Goal: Task Accomplishment & Management: Use online tool/utility

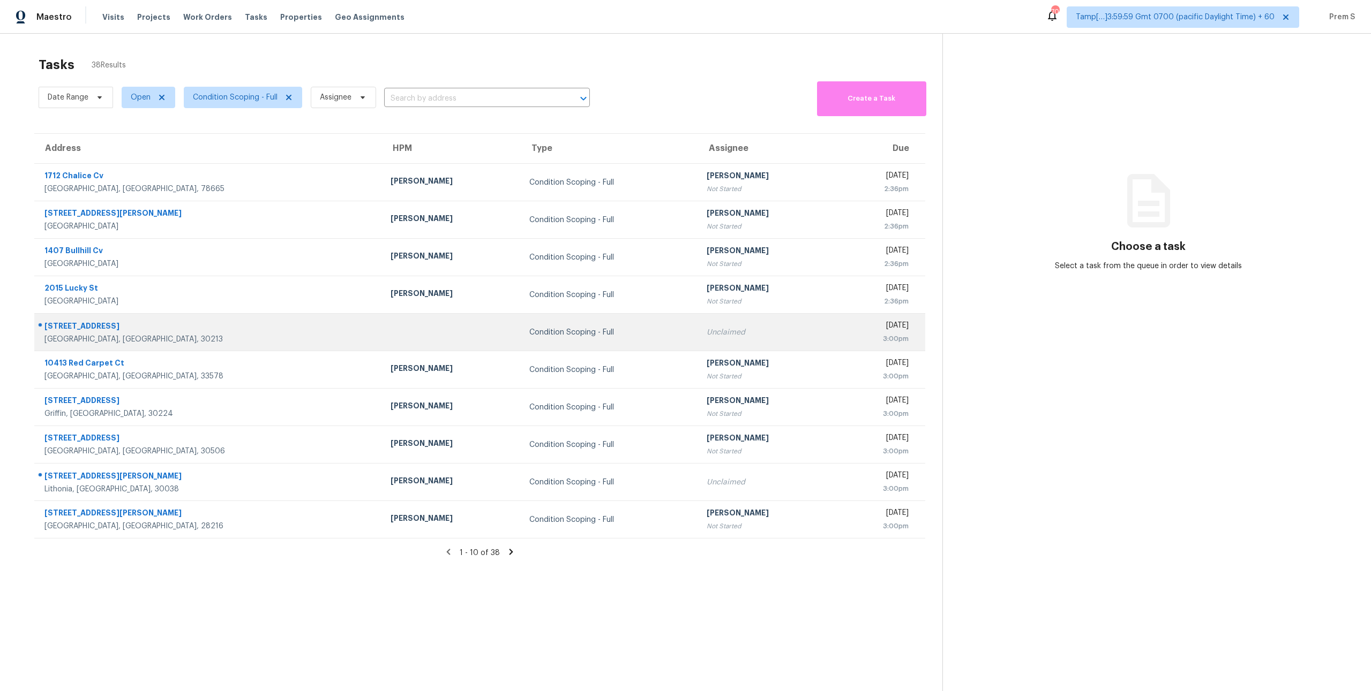
click at [706, 337] on div "Unclaimed" at bounding box center [766, 332] width 121 height 11
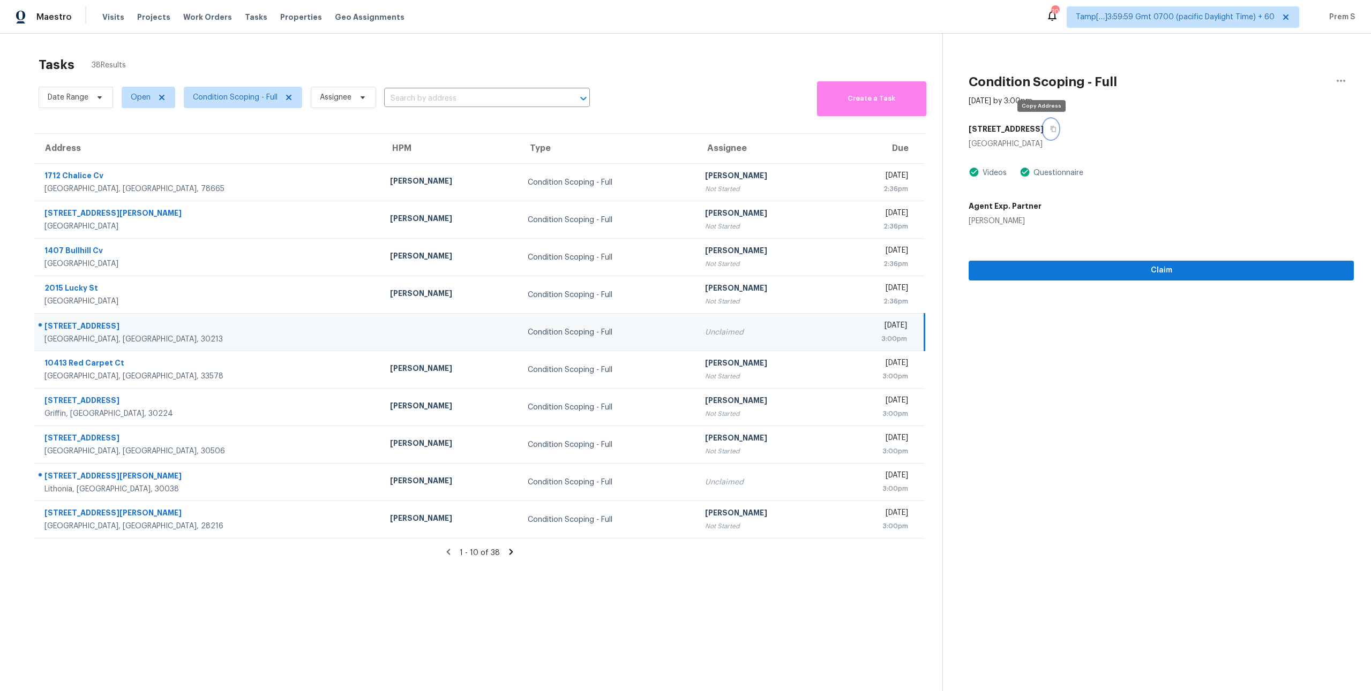
click at [1043, 127] on button "button" at bounding box center [1050, 128] width 14 height 19
click at [510, 552] on icon at bounding box center [511, 552] width 4 height 6
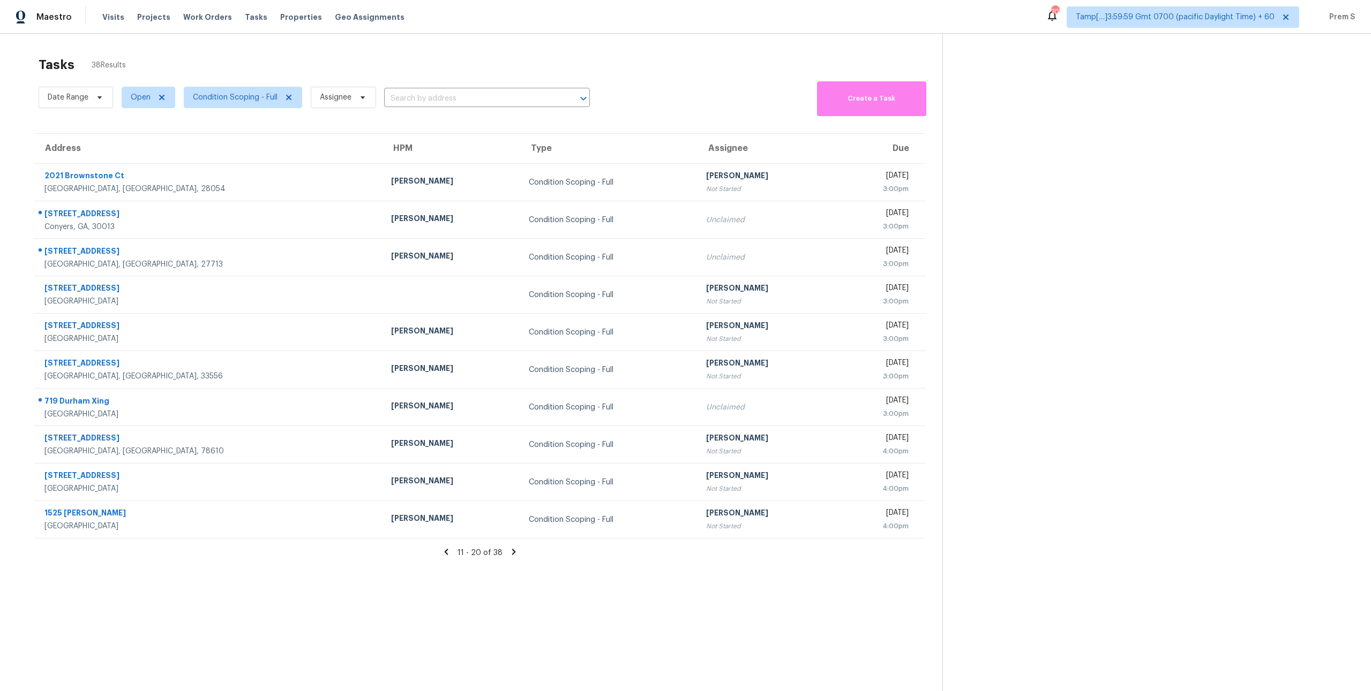
click at [513, 556] on icon at bounding box center [514, 552] width 10 height 10
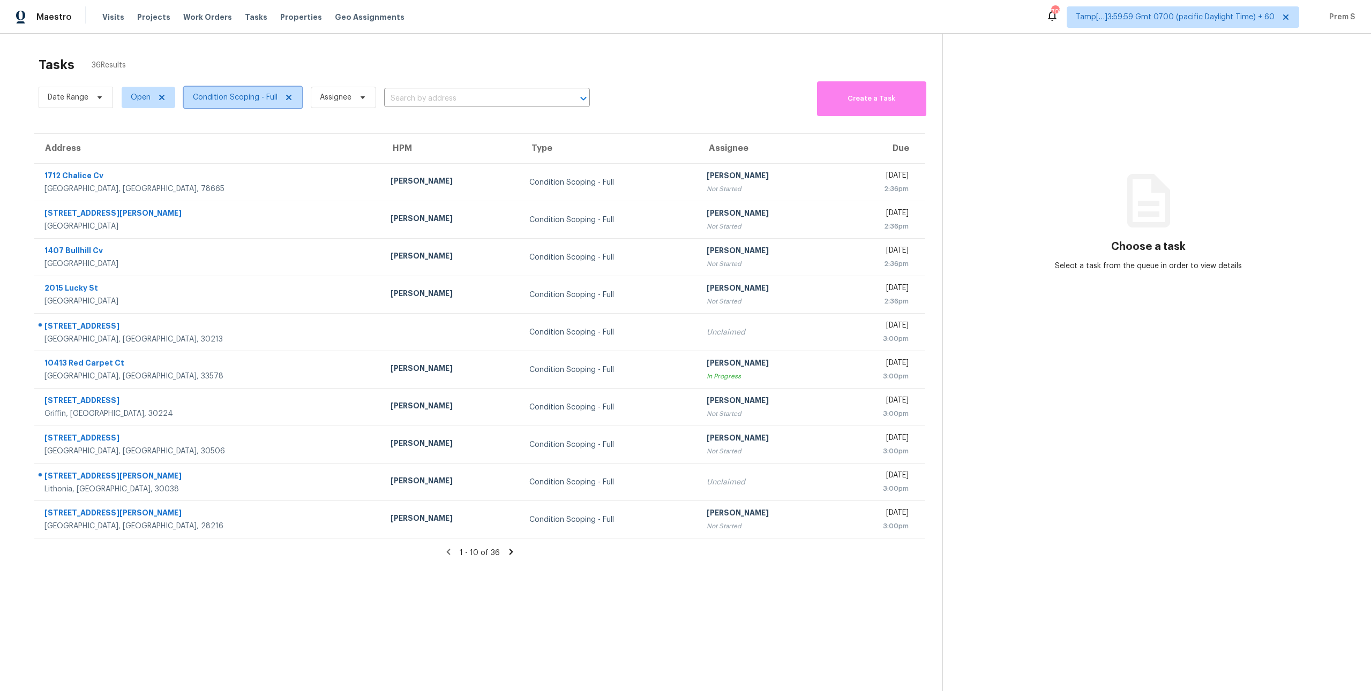
click at [205, 92] on span "Condition Scoping - Full" at bounding box center [235, 97] width 85 height 11
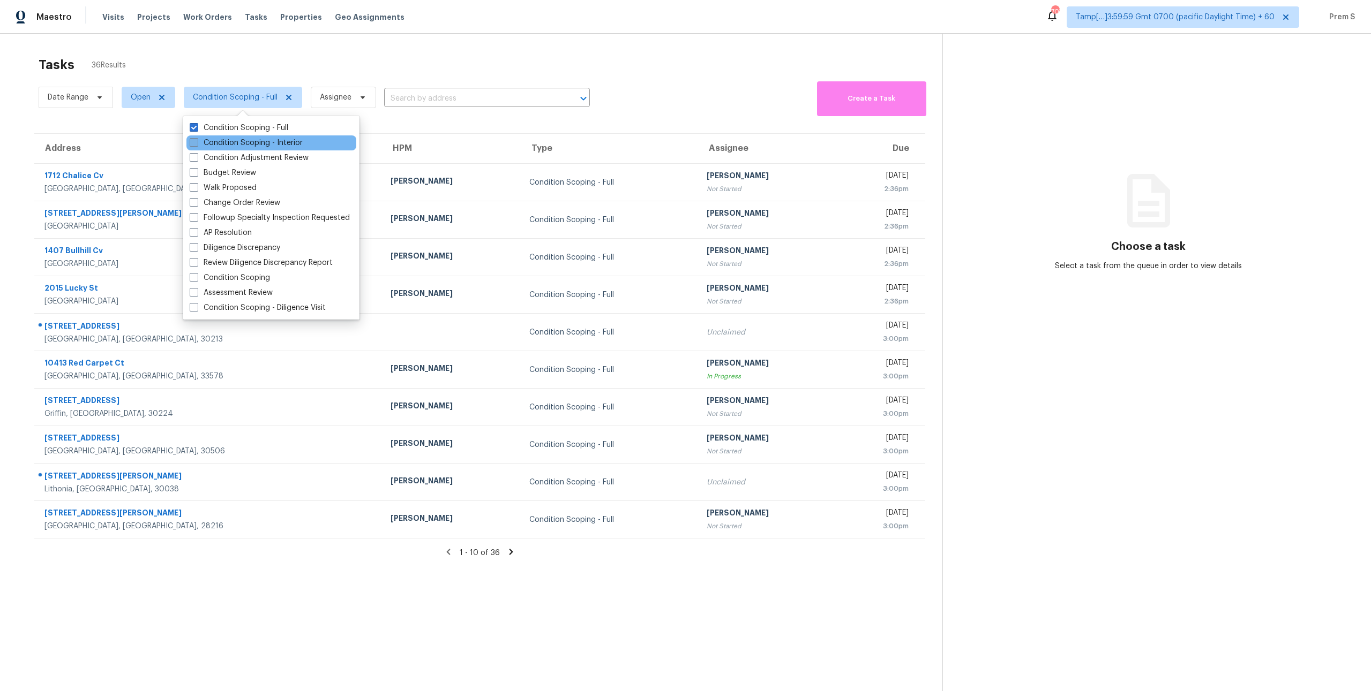
click at [226, 142] on label "Condition Scoping - Interior" at bounding box center [246, 143] width 113 height 11
click at [197, 142] on input "Condition Scoping - Interior" at bounding box center [193, 141] width 7 height 7
checkbox input "true"
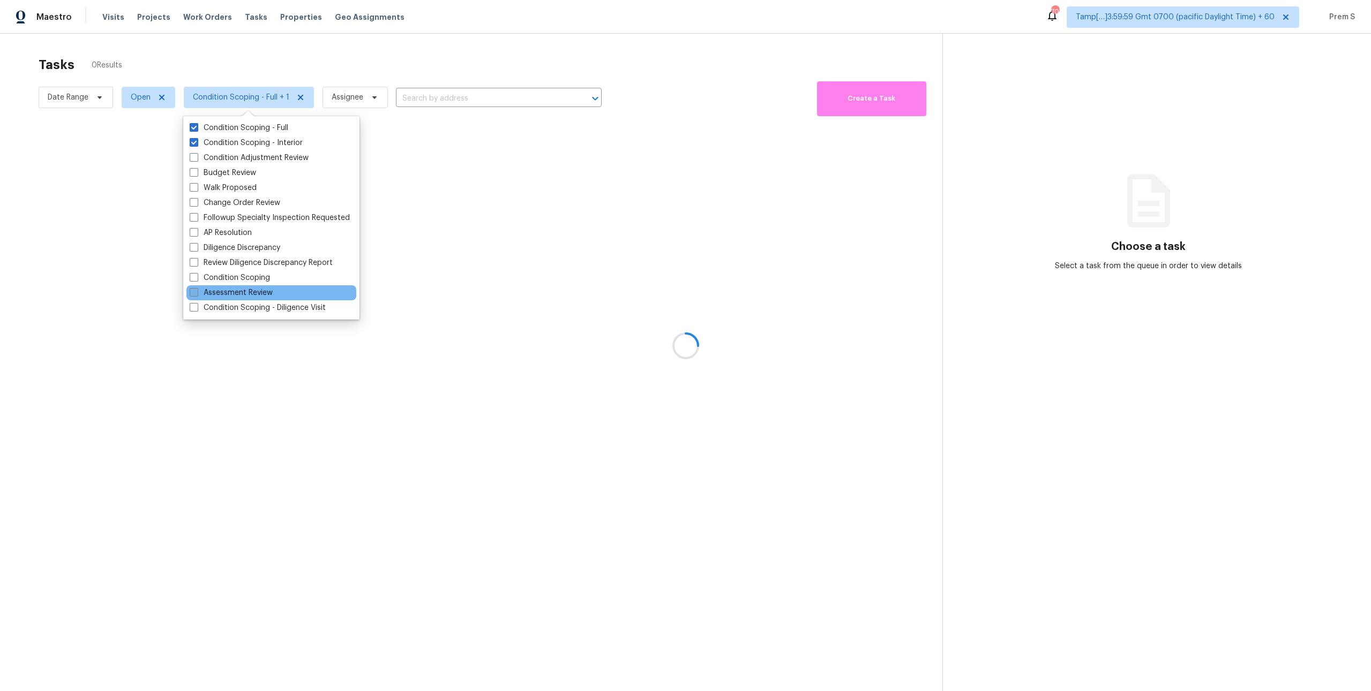
click at [249, 297] on label "Assessment Review" at bounding box center [231, 293] width 83 height 11
click at [197, 295] on input "Assessment Review" at bounding box center [193, 291] width 7 height 7
click at [249, 297] on label "Assessment Review" at bounding box center [231, 293] width 83 height 11
click at [197, 295] on input "Assessment Review" at bounding box center [193, 291] width 7 height 7
checkbox input "false"
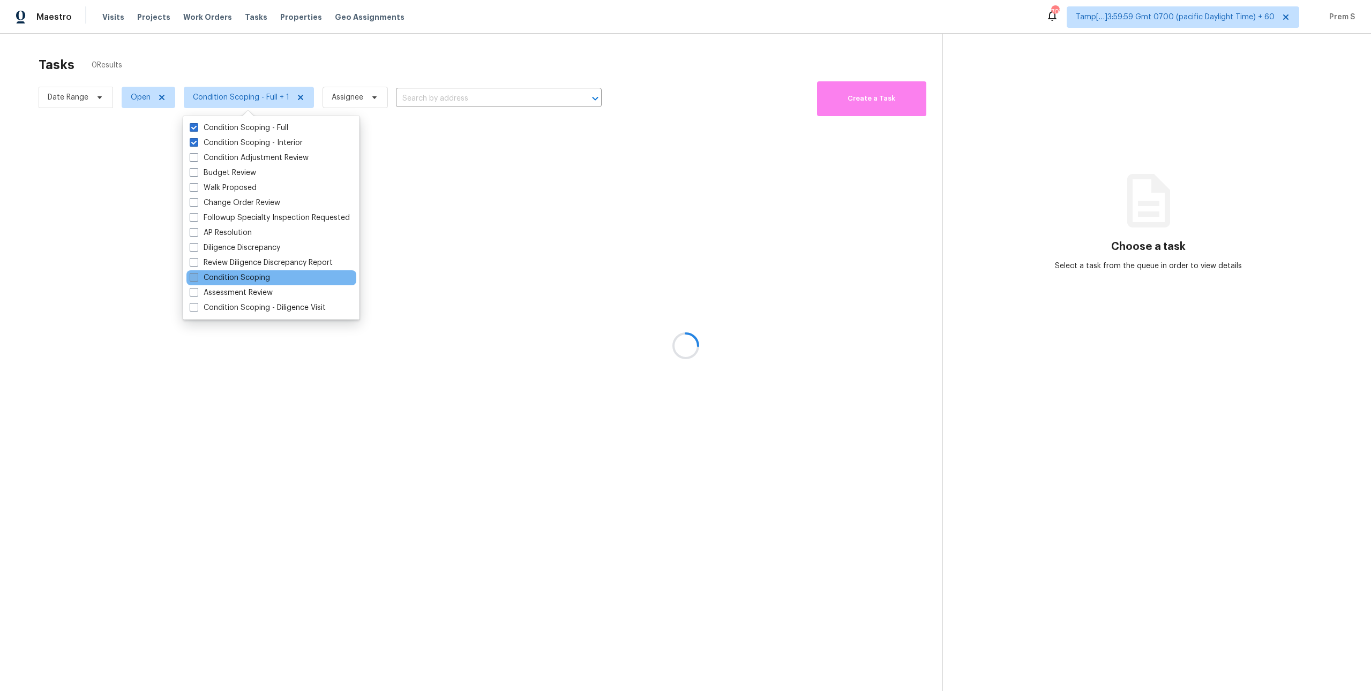
click at [255, 280] on label "Condition Scoping" at bounding box center [230, 278] width 80 height 11
click at [197, 280] on input "Condition Scoping" at bounding box center [193, 276] width 7 height 7
checkbox input "true"
click at [431, 272] on div at bounding box center [685, 345] width 1371 height 691
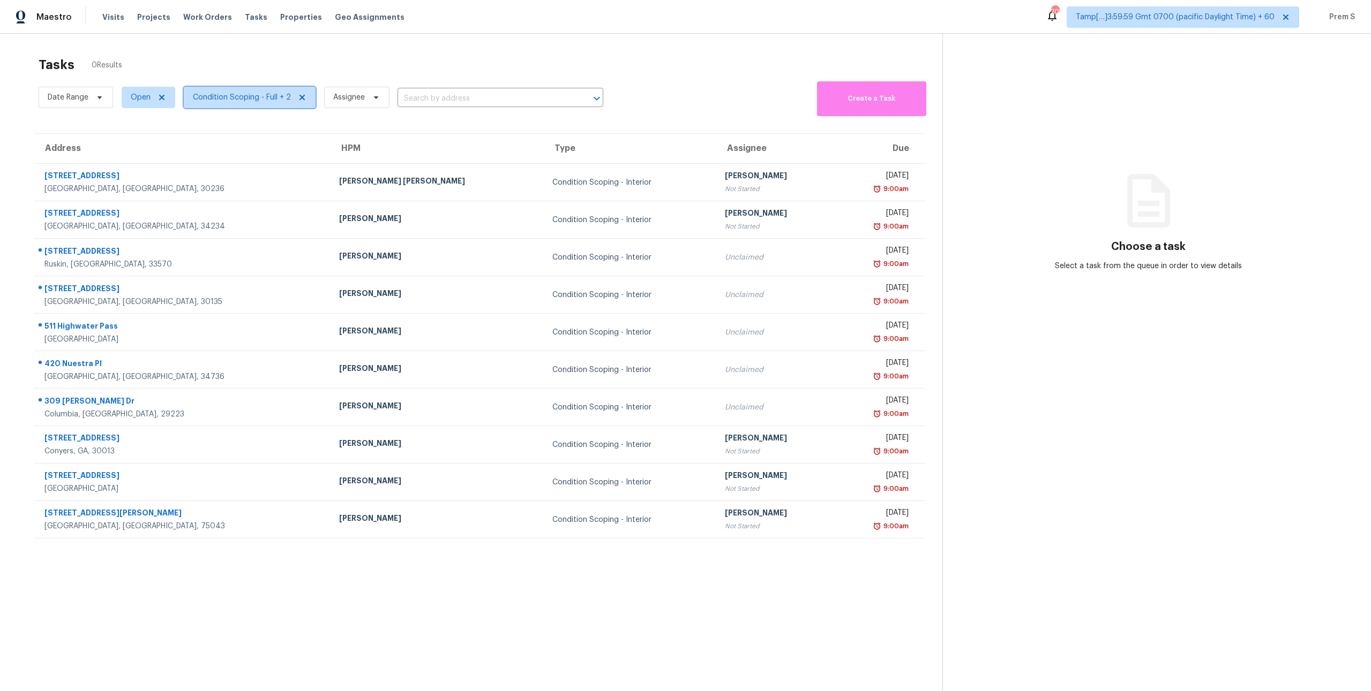
click at [243, 101] on span "Condition Scoping - Full + 2" at bounding box center [242, 97] width 98 height 11
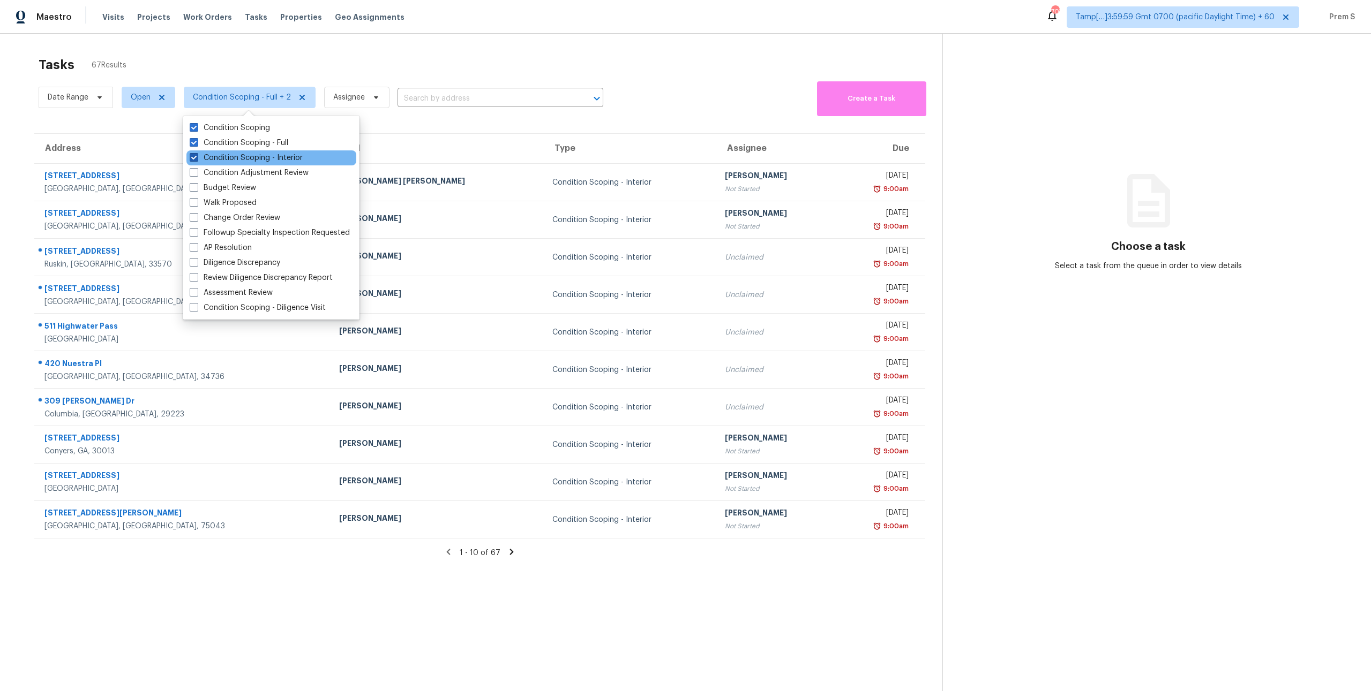
click at [254, 161] on label "Condition Scoping - Interior" at bounding box center [246, 158] width 113 height 11
click at [197, 160] on input "Condition Scoping - Interior" at bounding box center [193, 156] width 7 height 7
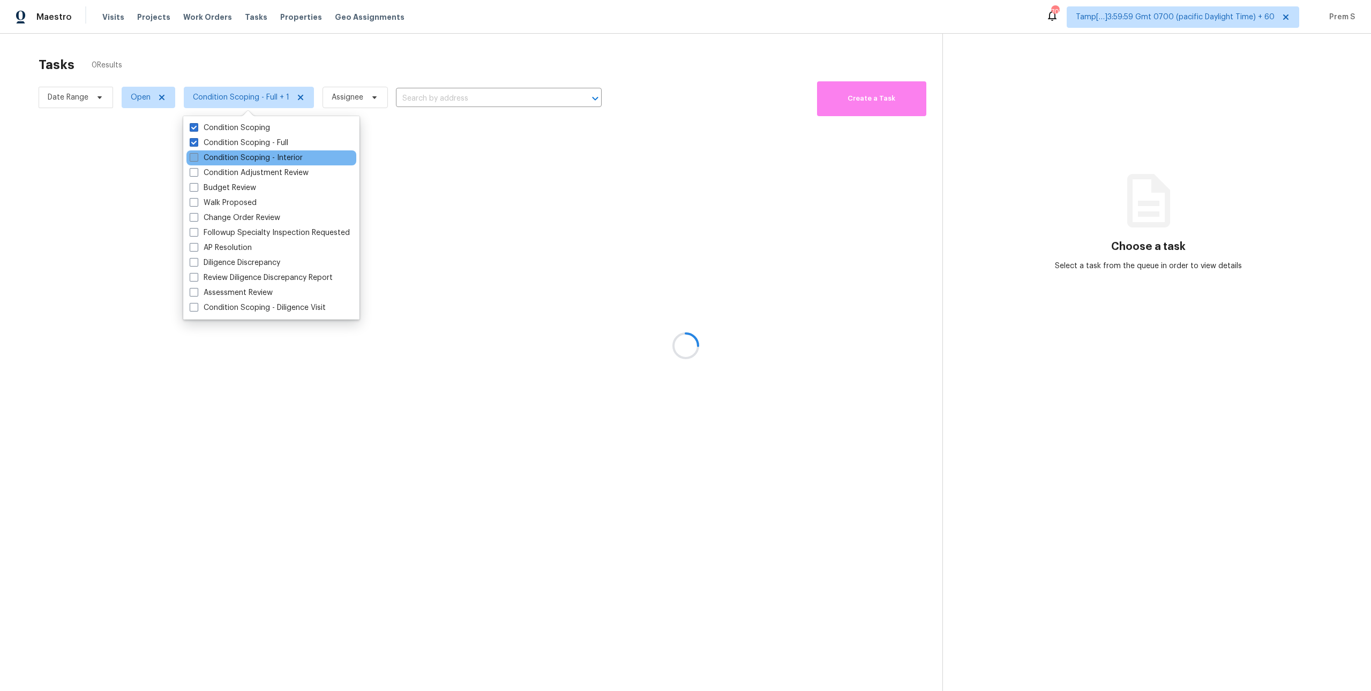
click at [241, 155] on label "Condition Scoping - Interior" at bounding box center [246, 158] width 113 height 11
click at [197, 155] on input "Condition Scoping - Interior" at bounding box center [193, 156] width 7 height 7
checkbox input "true"
click at [277, 79] on div at bounding box center [685, 345] width 1371 height 691
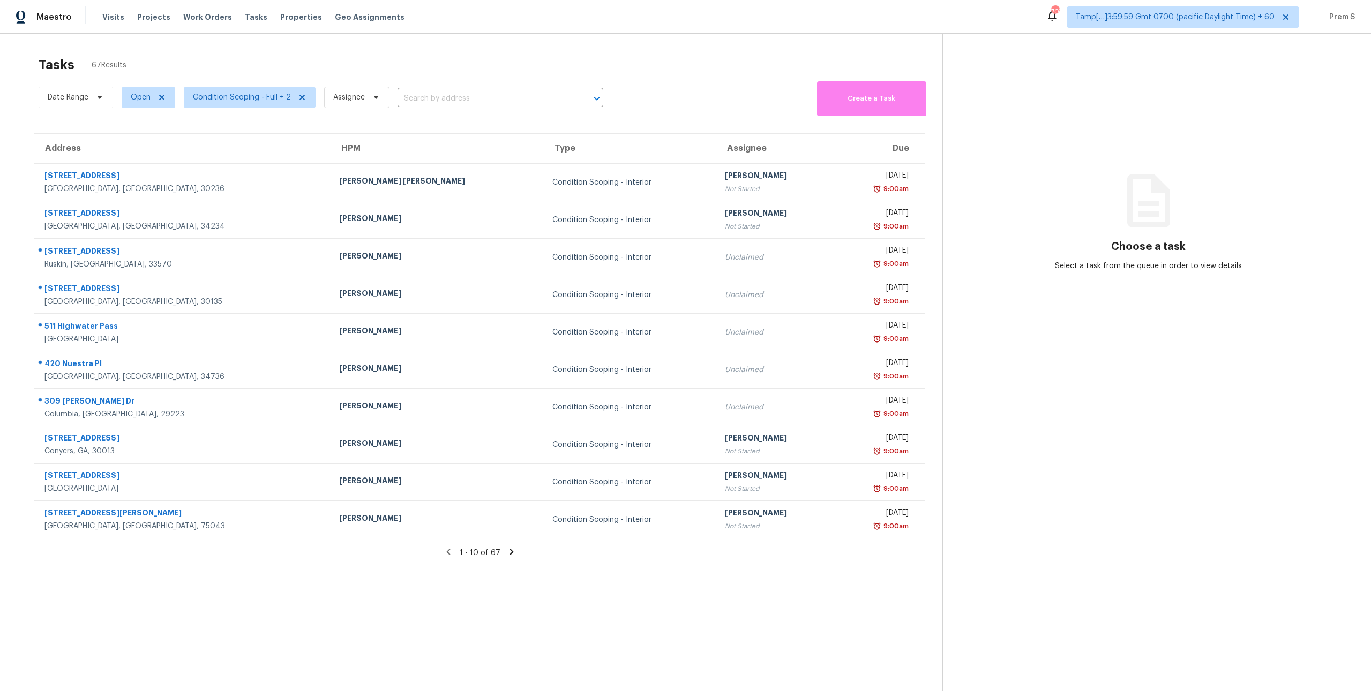
click at [291, 82] on div "Date Range Open Condition Scoping - Full + 2 Assignee ​" at bounding box center [321, 97] width 564 height 37
click at [280, 63] on div "Tasks 67 Results" at bounding box center [491, 65] width 904 height 28
click at [251, 102] on span "Condition Scoping - Full + 2" at bounding box center [242, 97] width 98 height 11
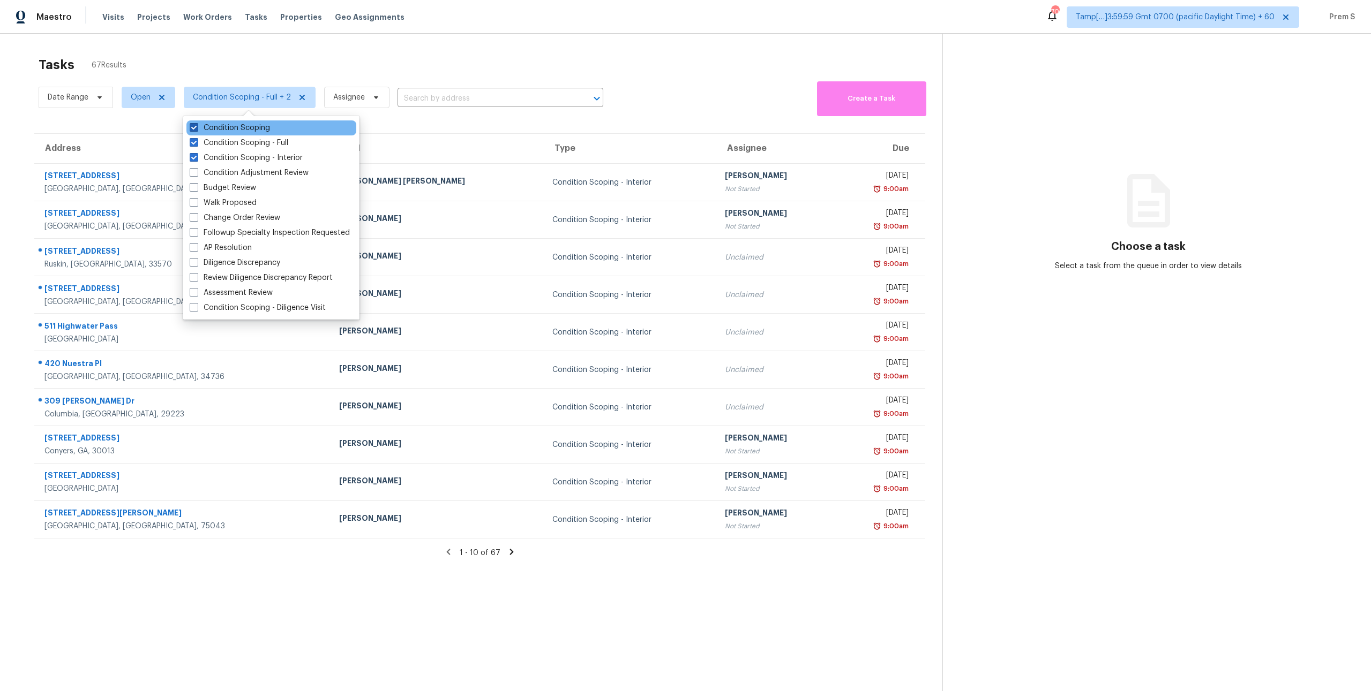
click at [232, 126] on label "Condition Scoping" at bounding box center [230, 128] width 80 height 11
click at [197, 126] on input "Condition Scoping" at bounding box center [193, 126] width 7 height 7
checkbox input "false"
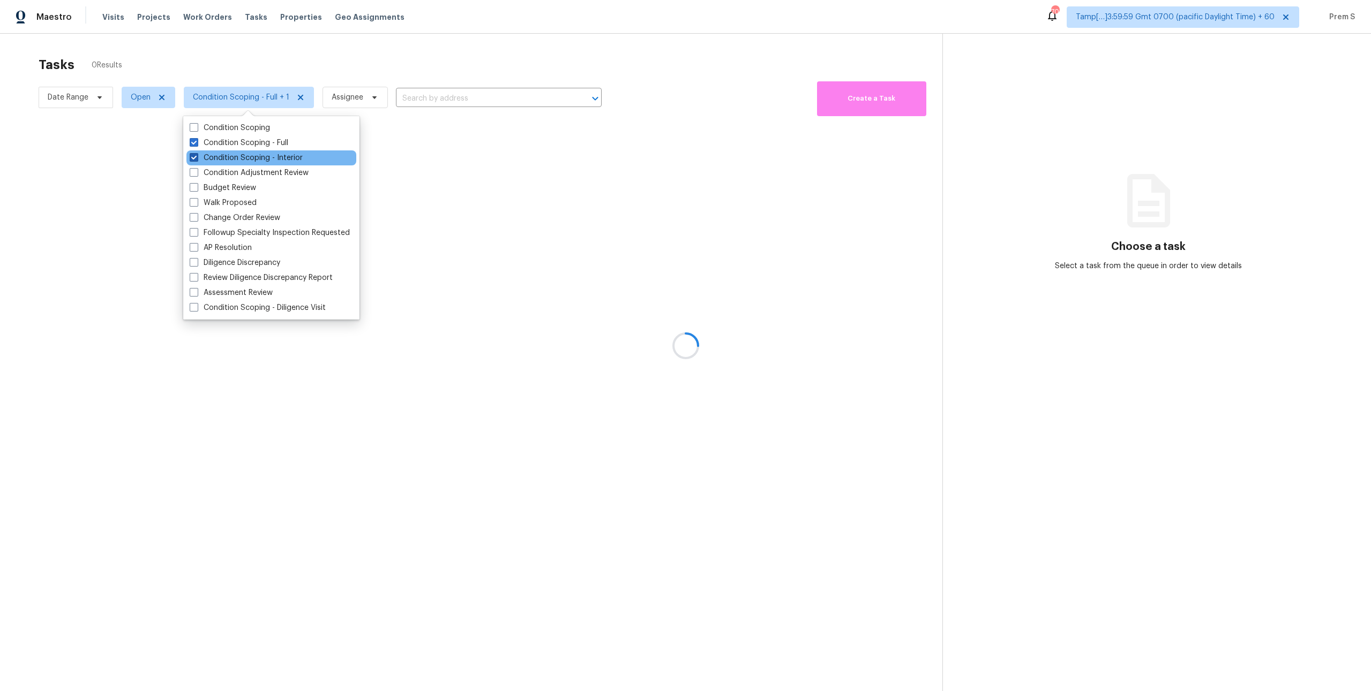
click at [208, 162] on label "Condition Scoping - Interior" at bounding box center [246, 158] width 113 height 11
click at [197, 160] on input "Condition Scoping - Interior" at bounding box center [193, 156] width 7 height 7
checkbox input "false"
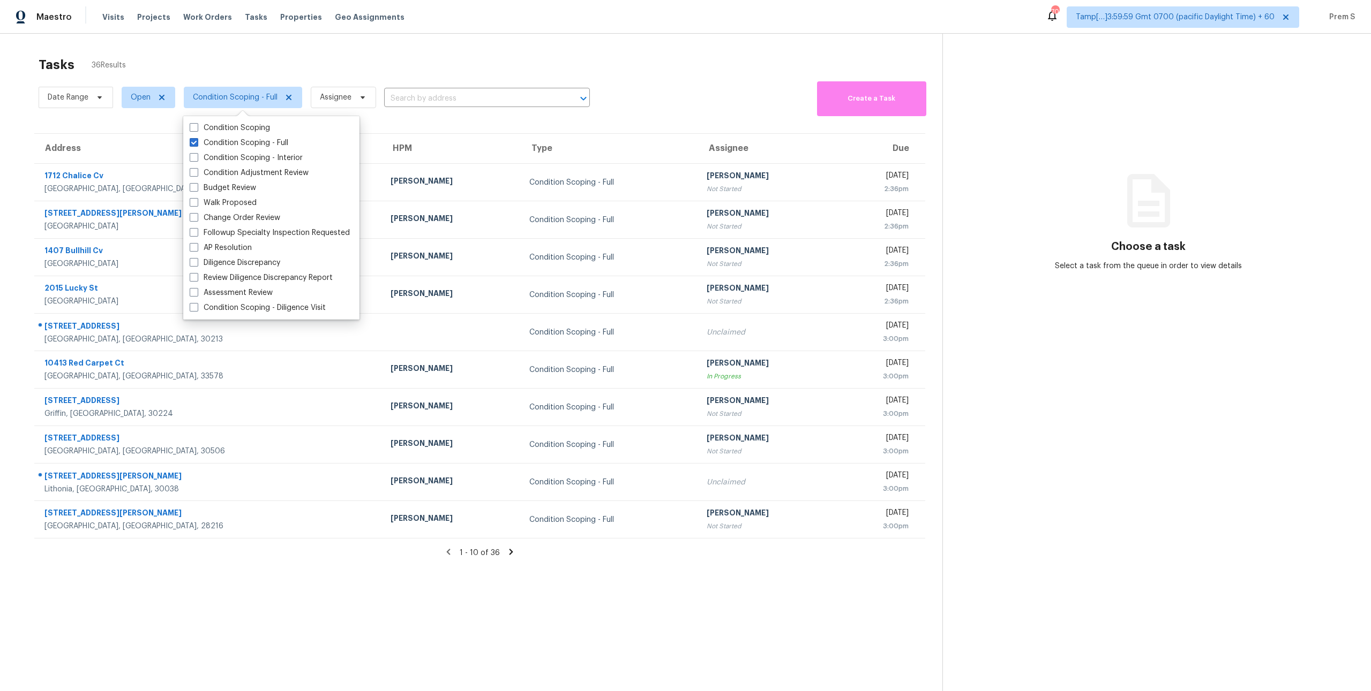
click at [521, 139] on th "Type" at bounding box center [610, 149] width 178 height 30
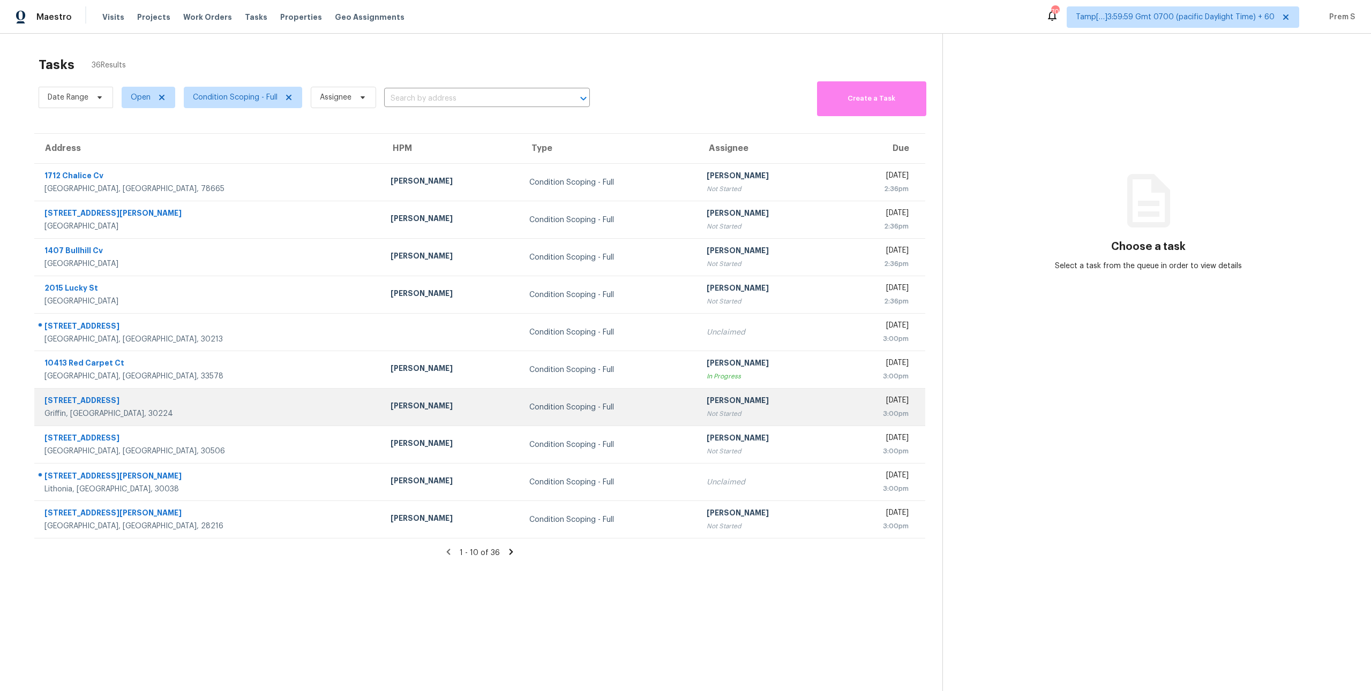
scroll to position [32, 0]
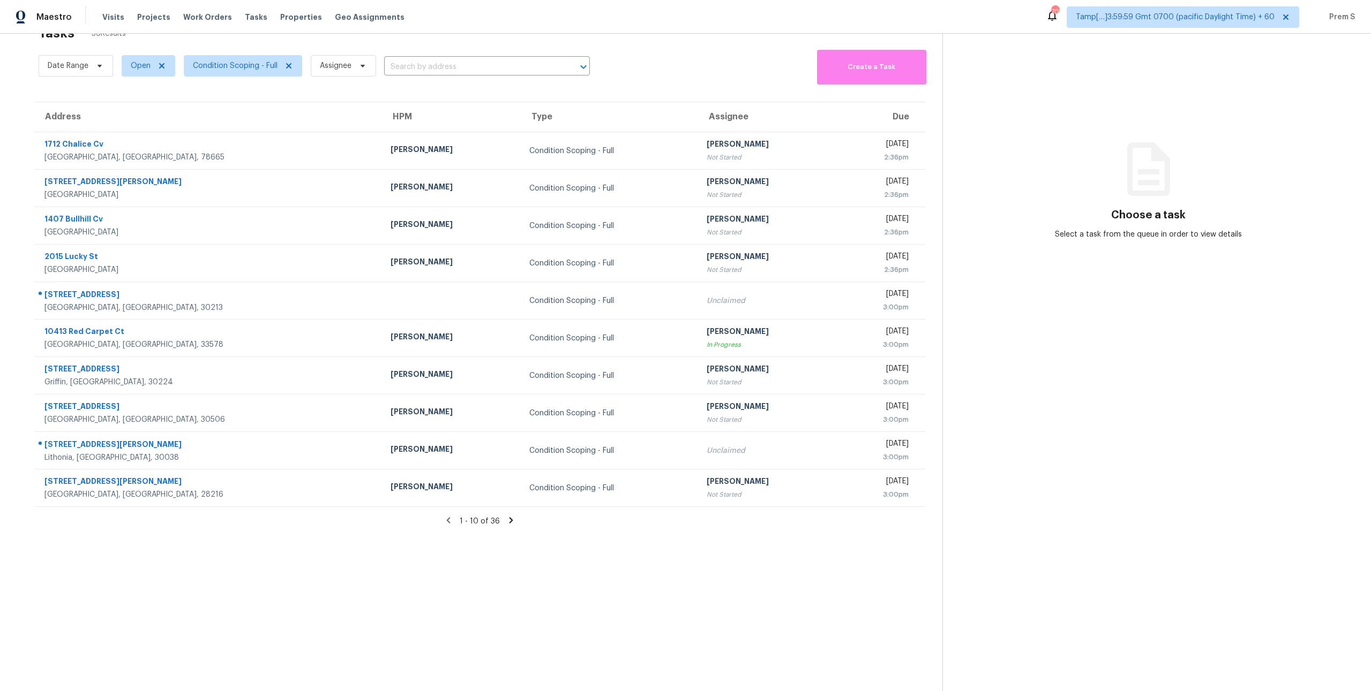
click at [512, 520] on icon at bounding box center [511, 521] width 10 height 10
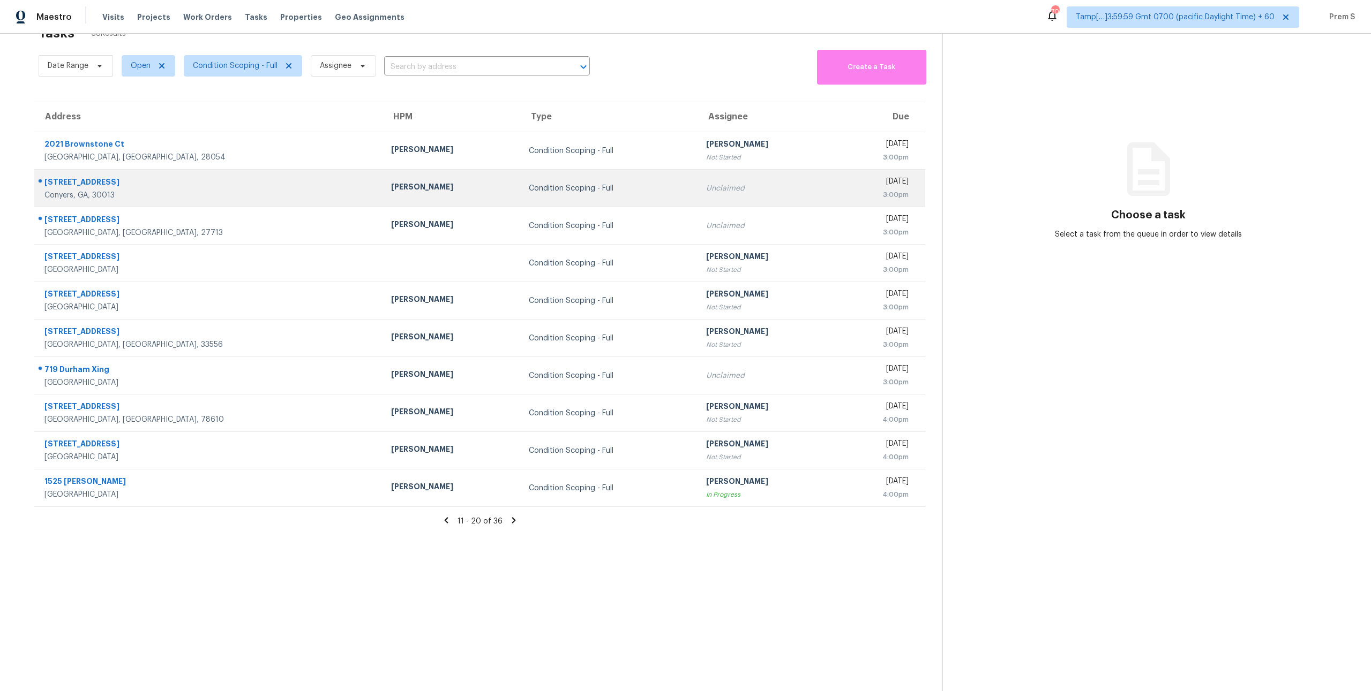
click at [520, 199] on td "Condition Scoping - Full" at bounding box center [608, 188] width 177 height 37
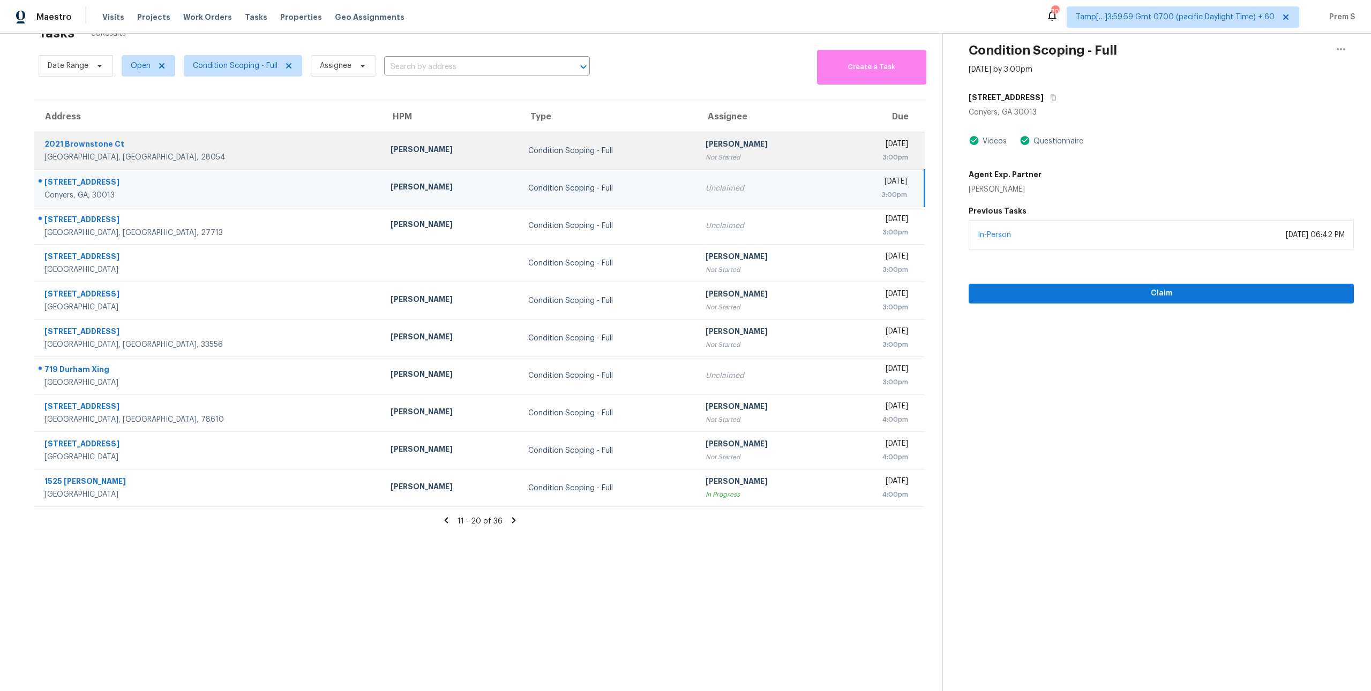
click at [545, 162] on td "Condition Scoping - Full" at bounding box center [608, 150] width 177 height 37
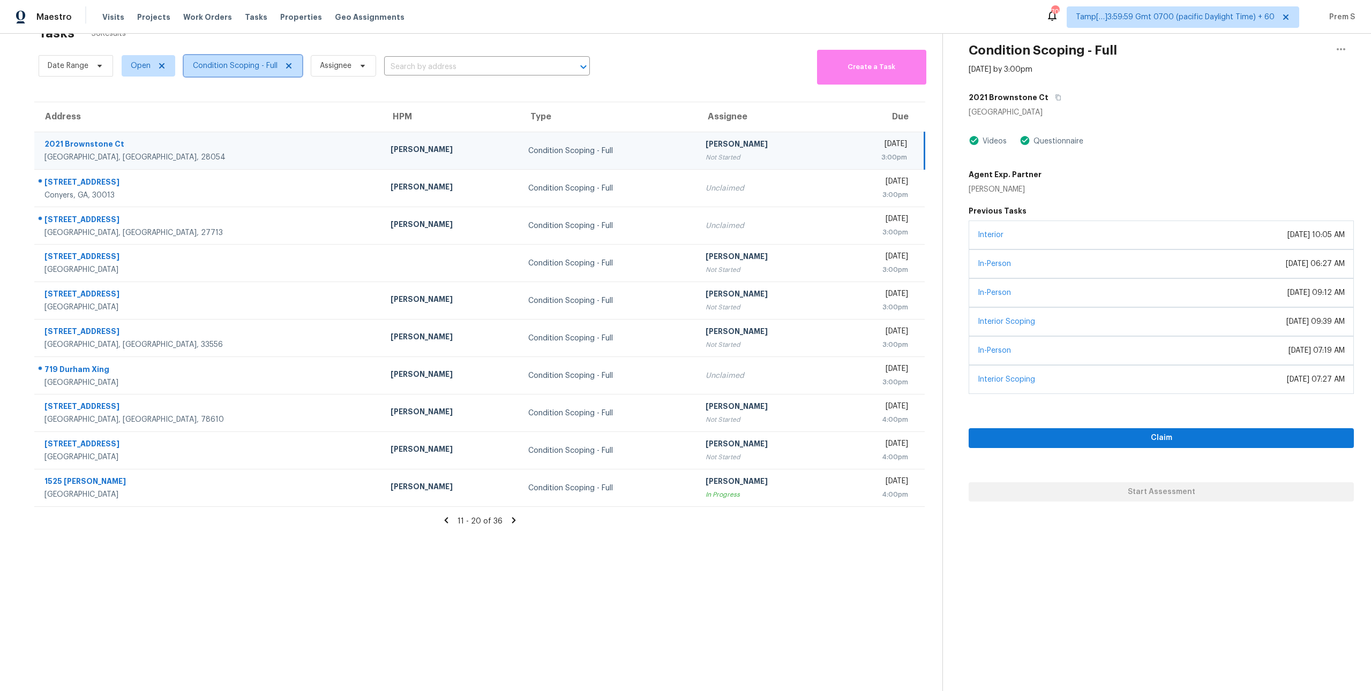
click at [234, 64] on span "Condition Scoping - Full" at bounding box center [235, 66] width 85 height 11
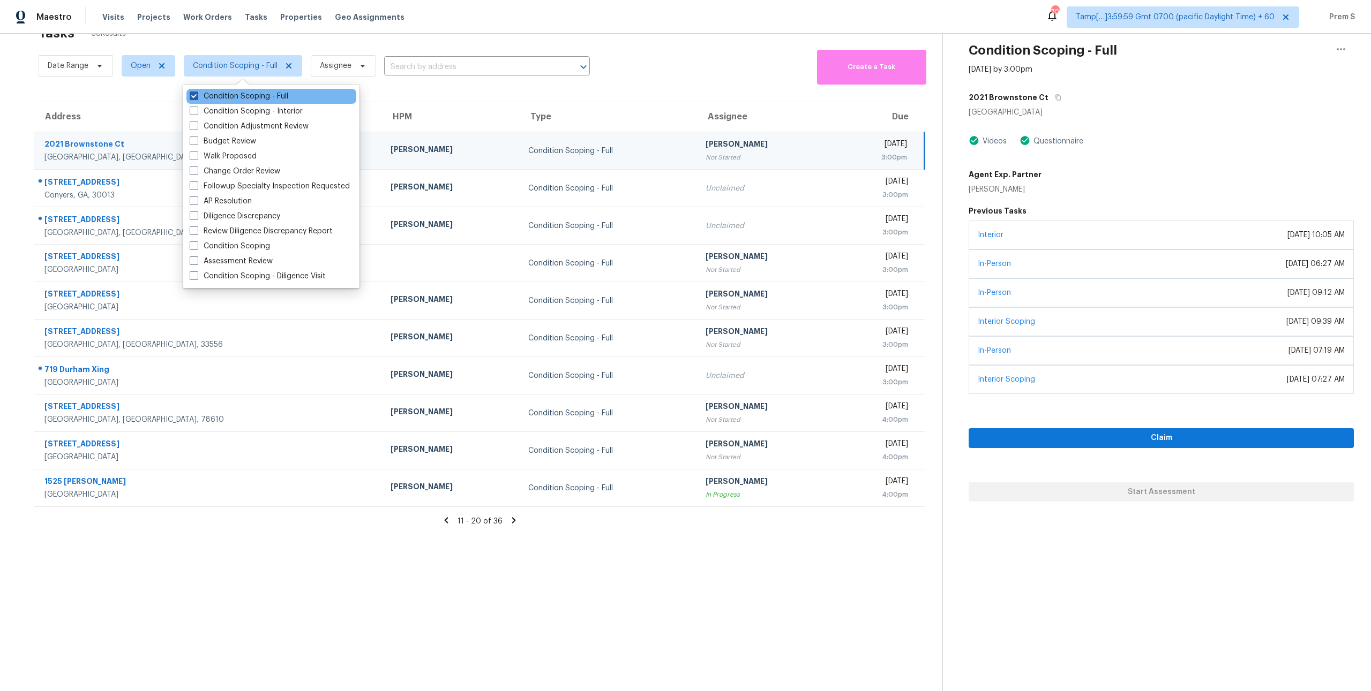
click at [225, 99] on label "Condition Scoping - Full" at bounding box center [239, 96] width 99 height 11
click at [197, 98] on input "Condition Scoping - Full" at bounding box center [193, 94] width 7 height 7
checkbox input "false"
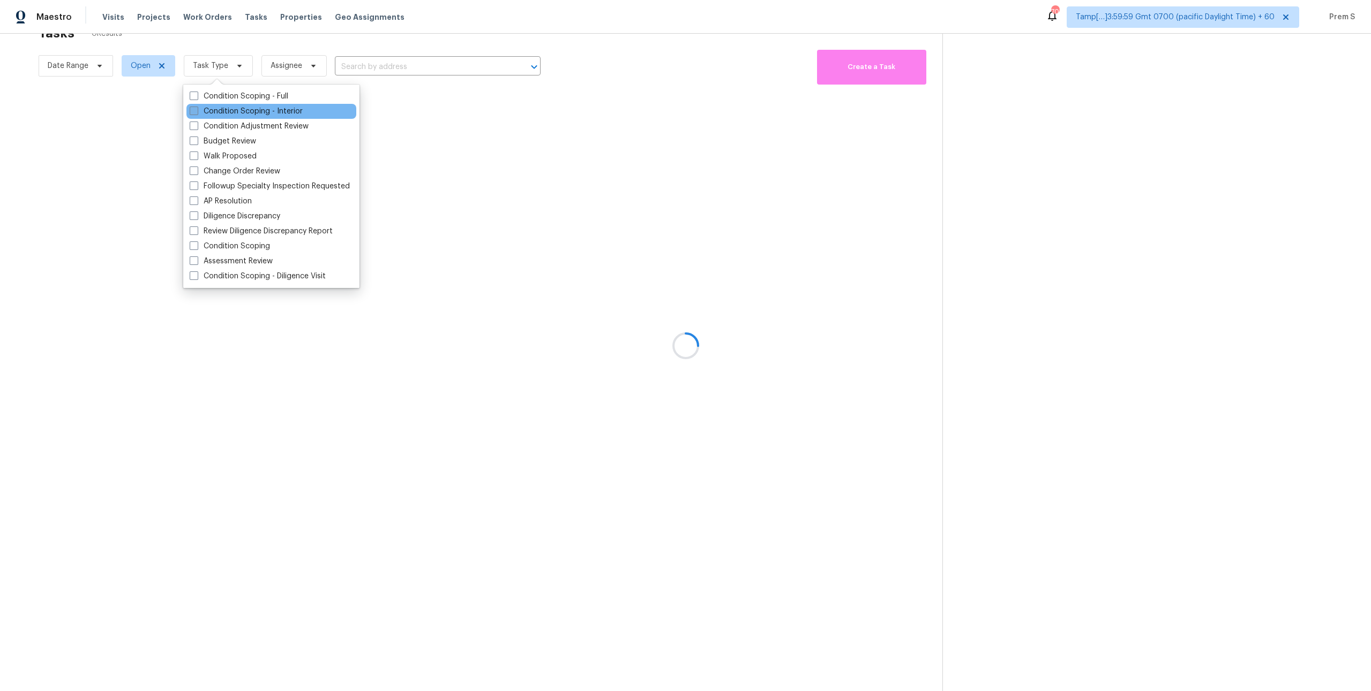
click at [229, 116] on label "Condition Scoping - Interior" at bounding box center [246, 111] width 113 height 11
click at [197, 113] on input "Condition Scoping - Interior" at bounding box center [193, 109] width 7 height 7
checkbox input "true"
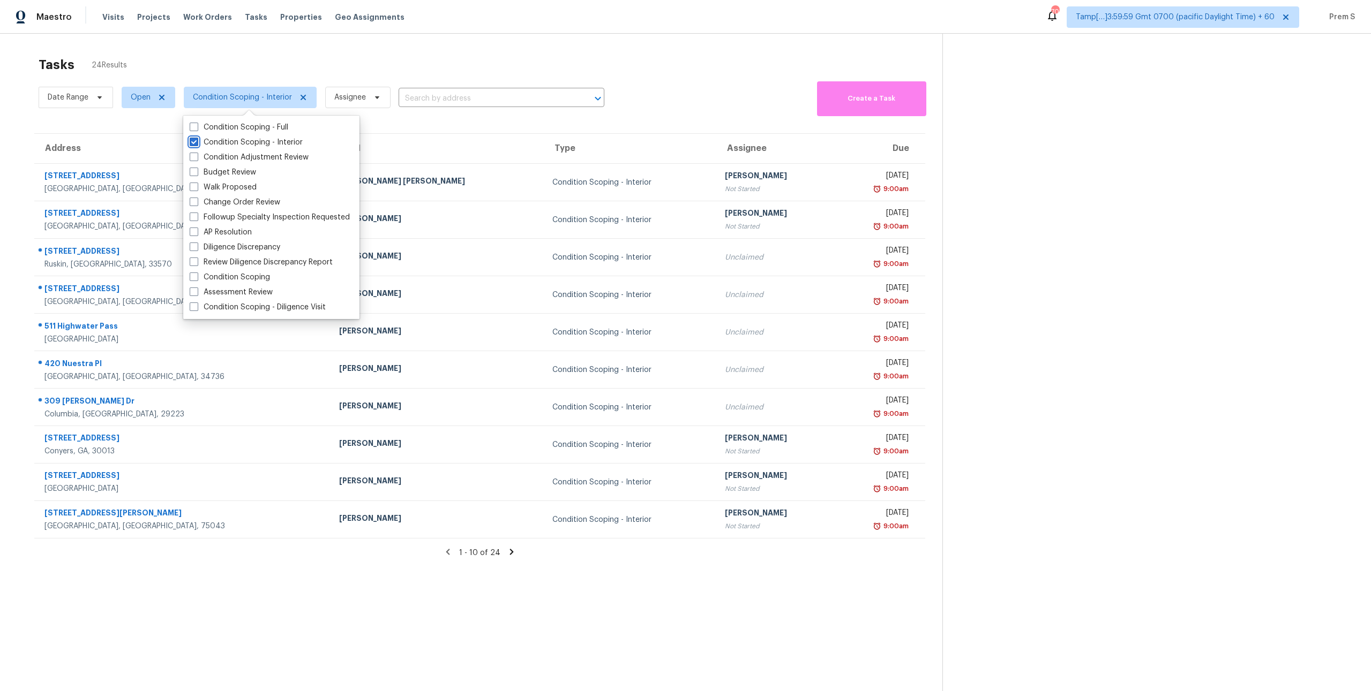
scroll to position [34, 0]
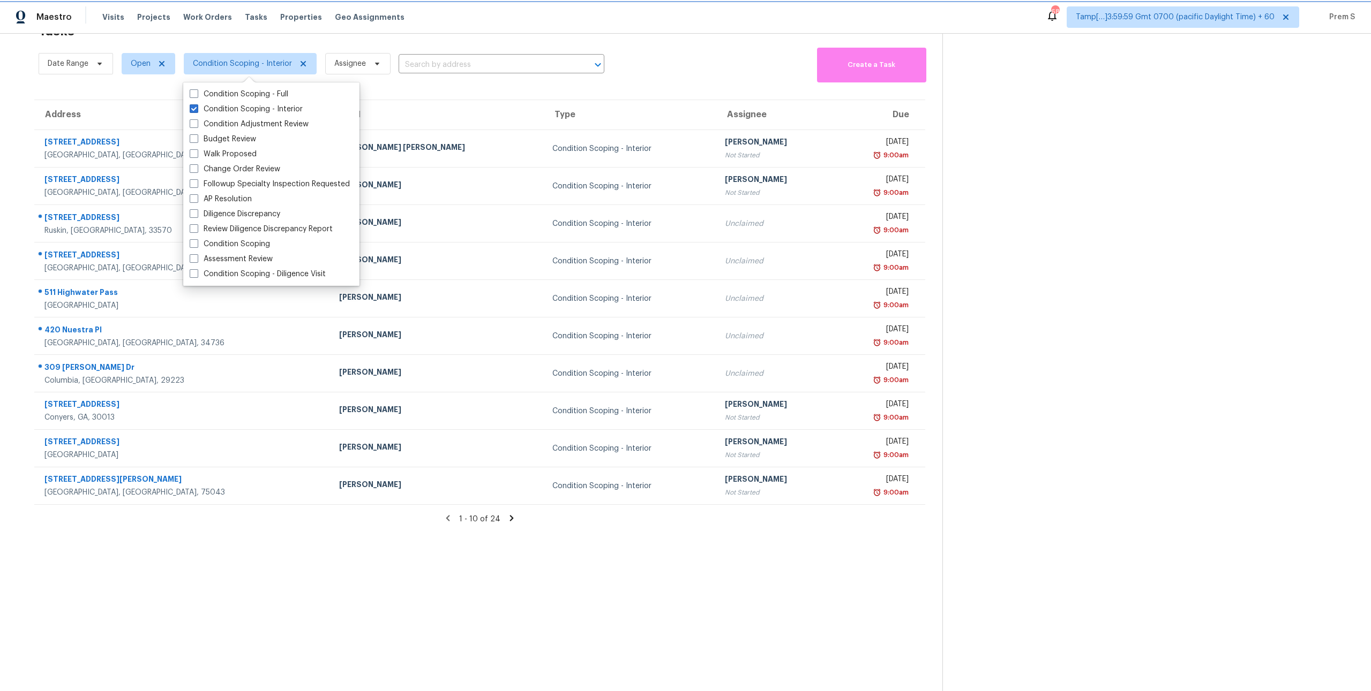
click at [272, 61] on span "Condition Scoping - Interior" at bounding box center [242, 63] width 99 height 11
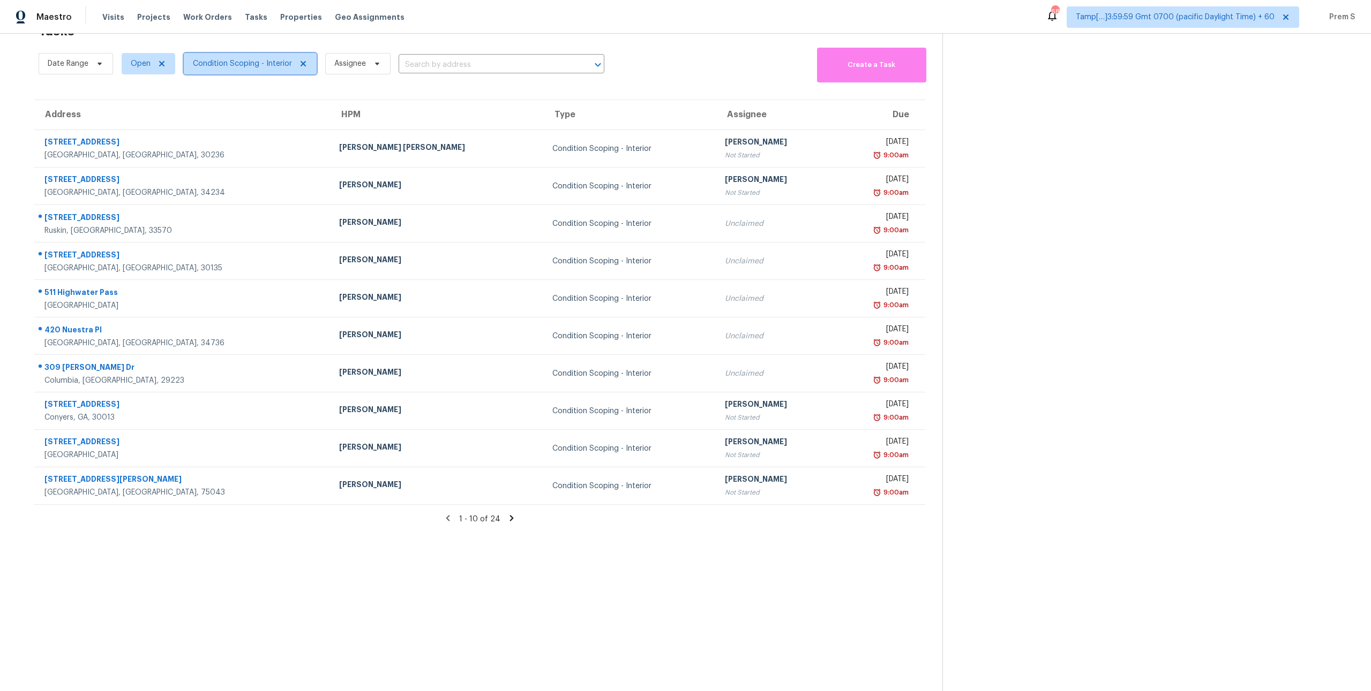
click at [274, 59] on span "Condition Scoping - Interior" at bounding box center [242, 63] width 99 height 11
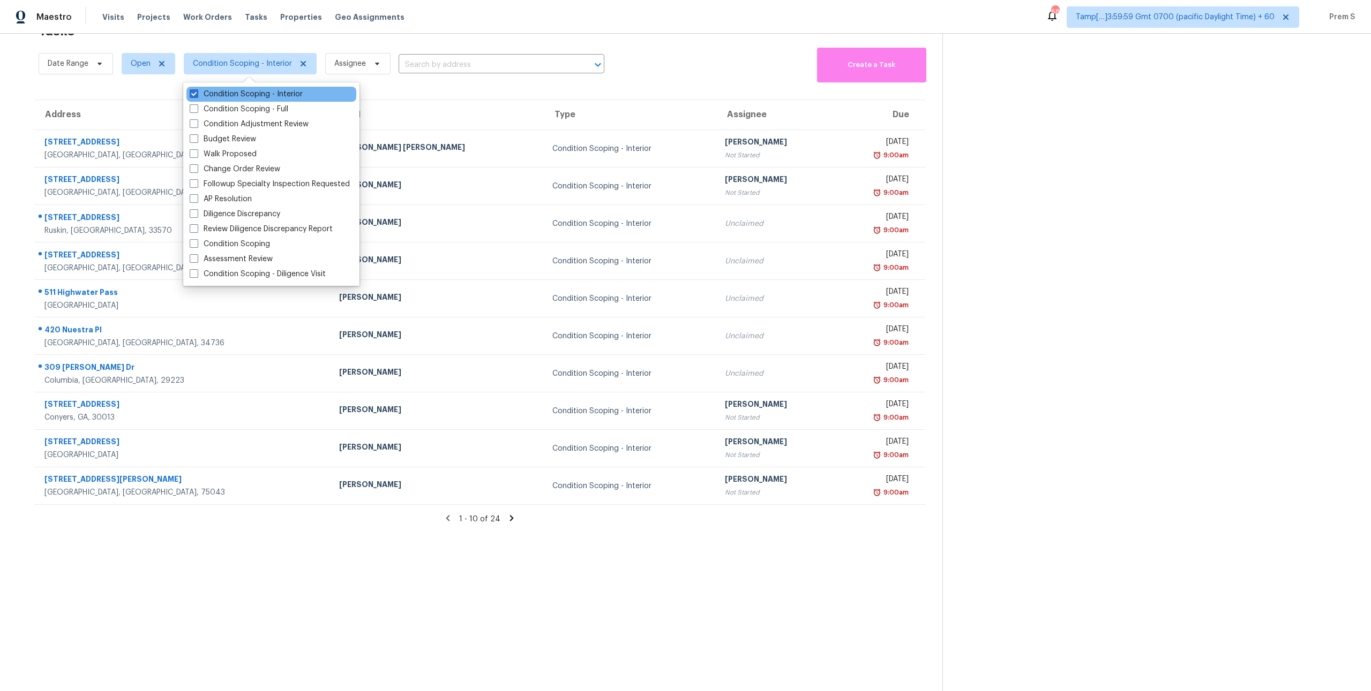
click at [287, 88] on div "Condition Scoping - Interior" at bounding box center [271, 94] width 170 height 15
click at [280, 96] on label "Condition Scoping - Interior" at bounding box center [246, 94] width 113 height 11
click at [197, 96] on input "Condition Scoping - Interior" at bounding box center [193, 92] width 7 height 7
checkbox input "false"
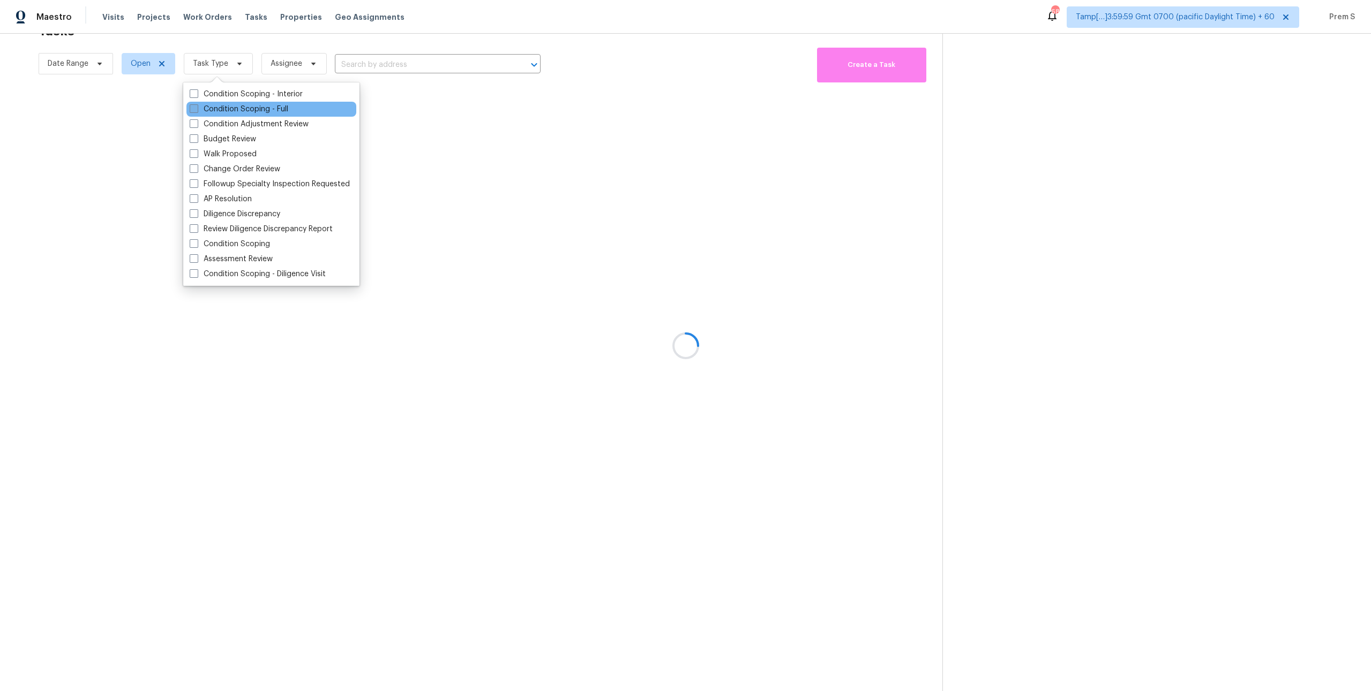
click at [267, 110] on label "Condition Scoping - Full" at bounding box center [239, 109] width 99 height 11
click at [197, 110] on input "Condition Scoping - Full" at bounding box center [193, 107] width 7 height 7
checkbox input "true"
click at [353, 63] on div at bounding box center [685, 345] width 1371 height 691
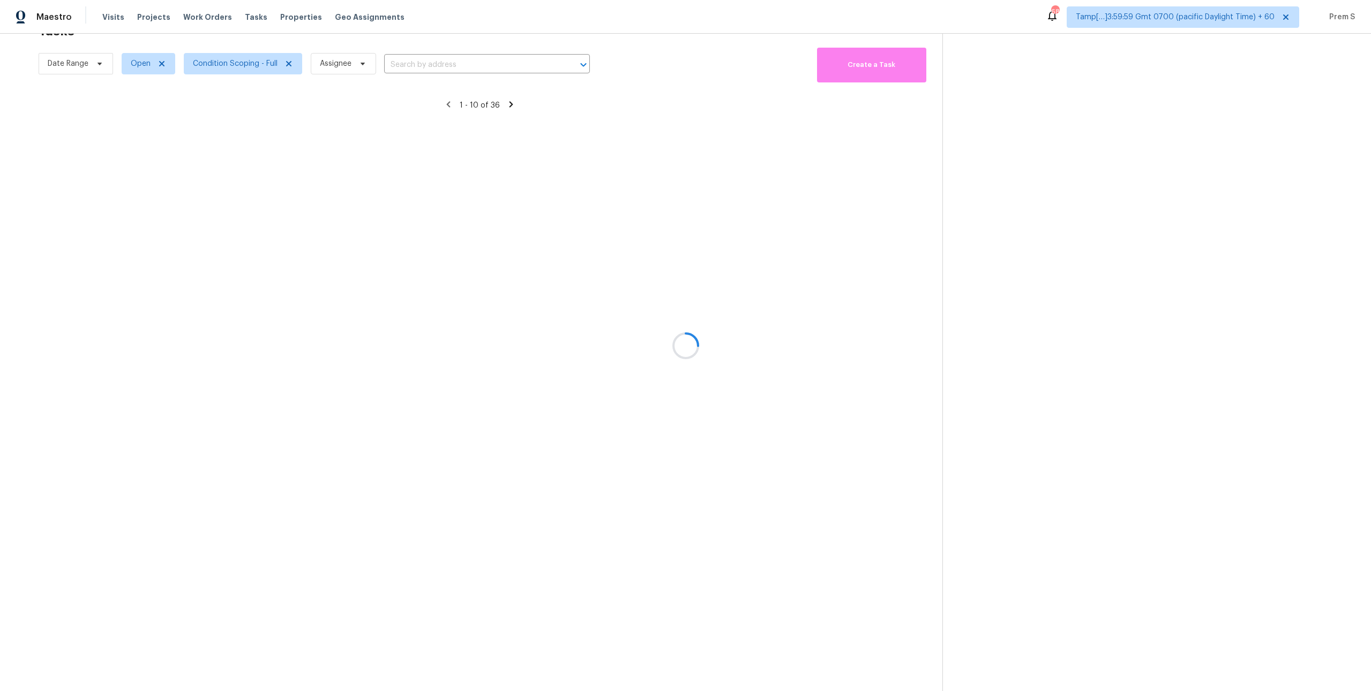
click at [353, 63] on div at bounding box center [685, 345] width 1371 height 691
click at [241, 68] on div at bounding box center [685, 345] width 1371 height 691
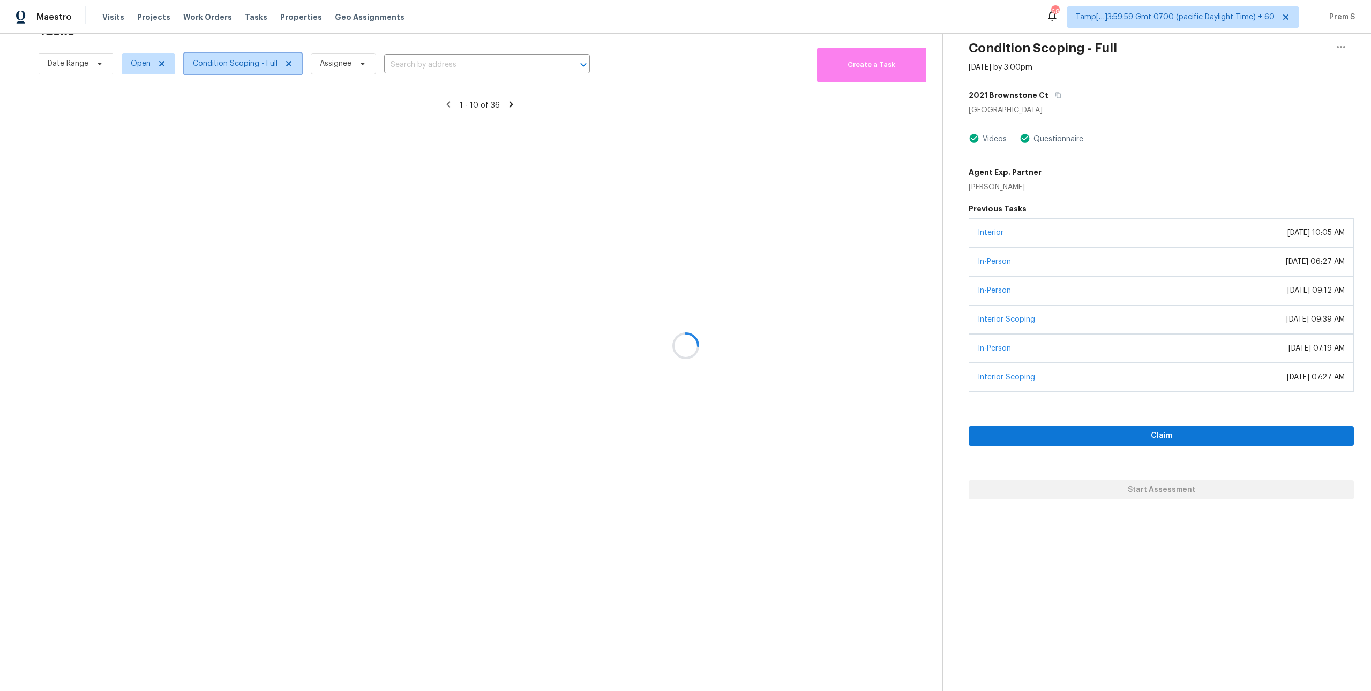
click at [241, 68] on span "Condition Scoping - Full" at bounding box center [235, 63] width 85 height 11
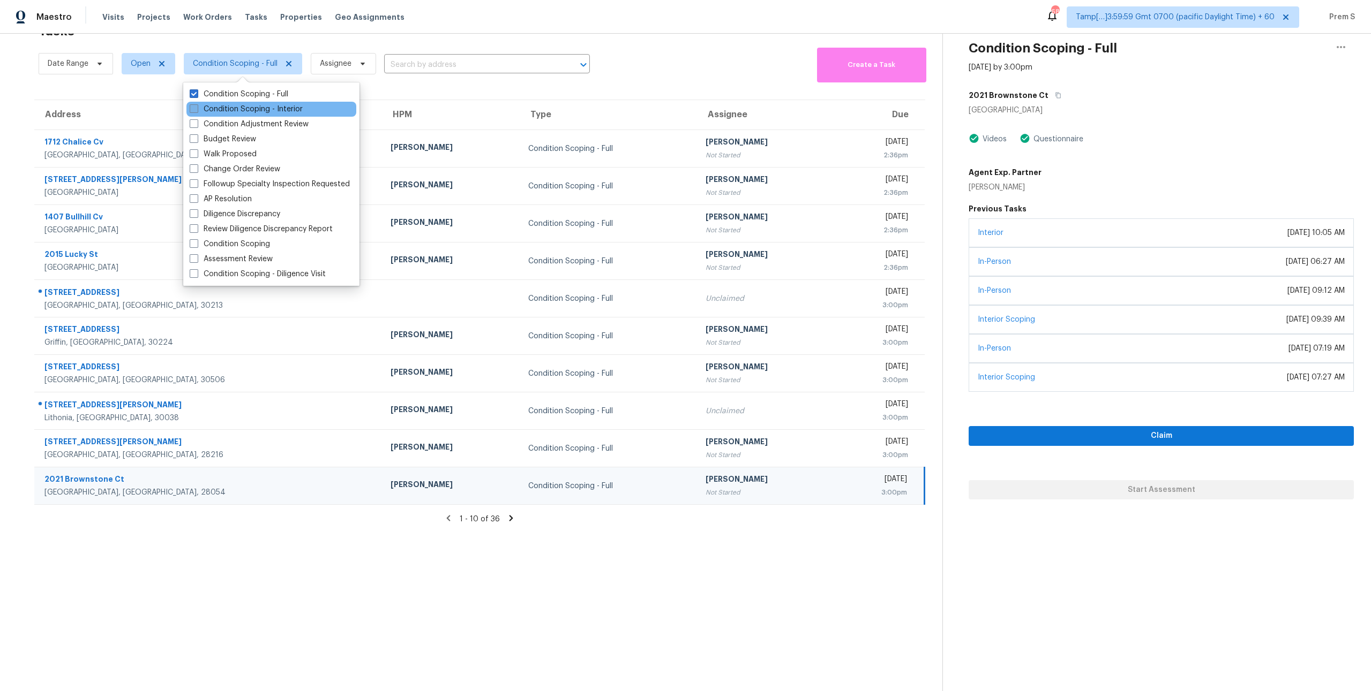
click at [240, 108] on label "Condition Scoping - Interior" at bounding box center [246, 109] width 113 height 11
click at [197, 108] on input "Condition Scoping - Interior" at bounding box center [193, 107] width 7 height 7
checkbox input "true"
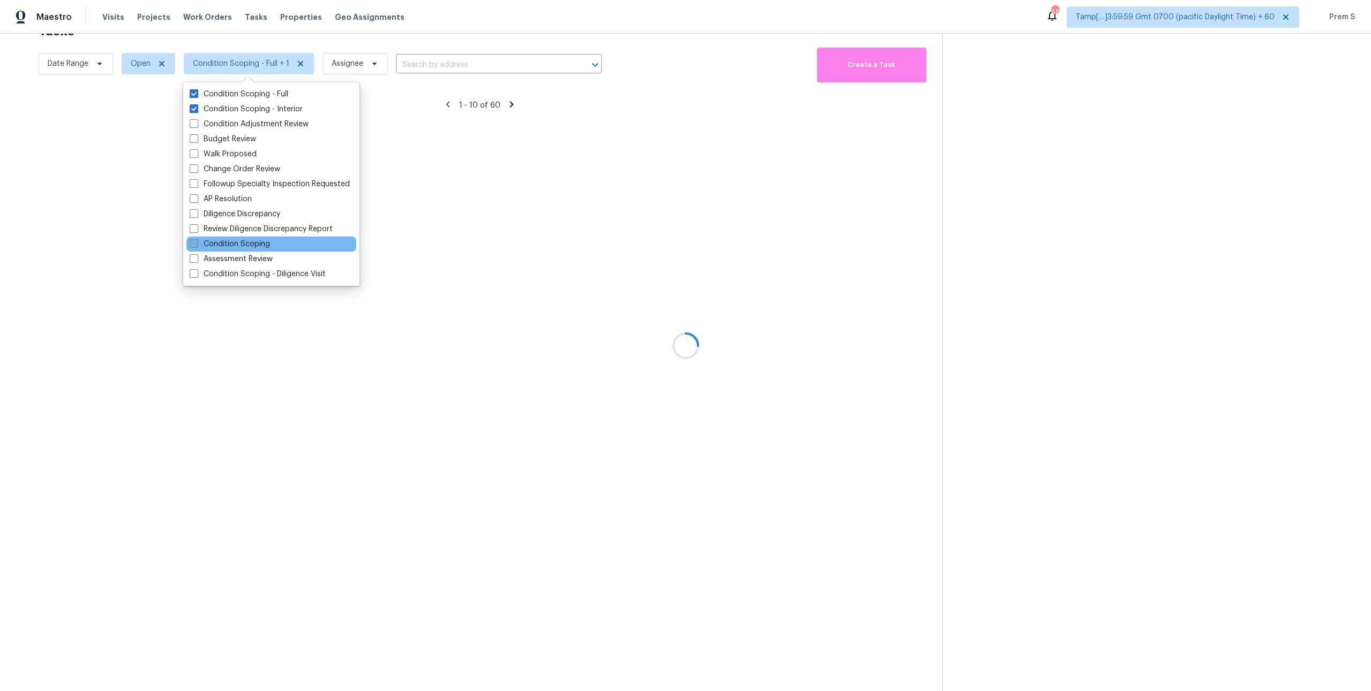
click at [265, 245] on label "Condition Scoping" at bounding box center [230, 244] width 80 height 11
click at [197, 245] on input "Condition Scoping" at bounding box center [193, 242] width 7 height 7
checkbox input "true"
click at [457, 64] on div at bounding box center [685, 345] width 1371 height 691
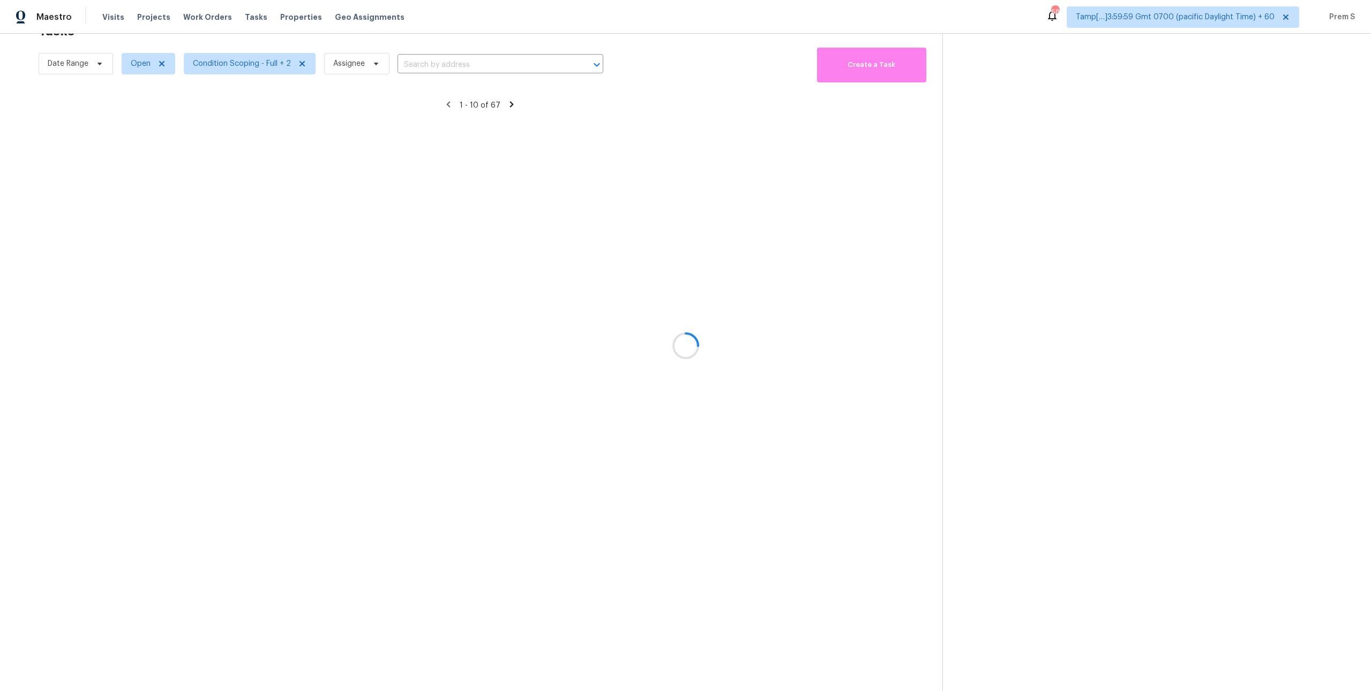
click at [457, 64] on div at bounding box center [685, 345] width 1371 height 691
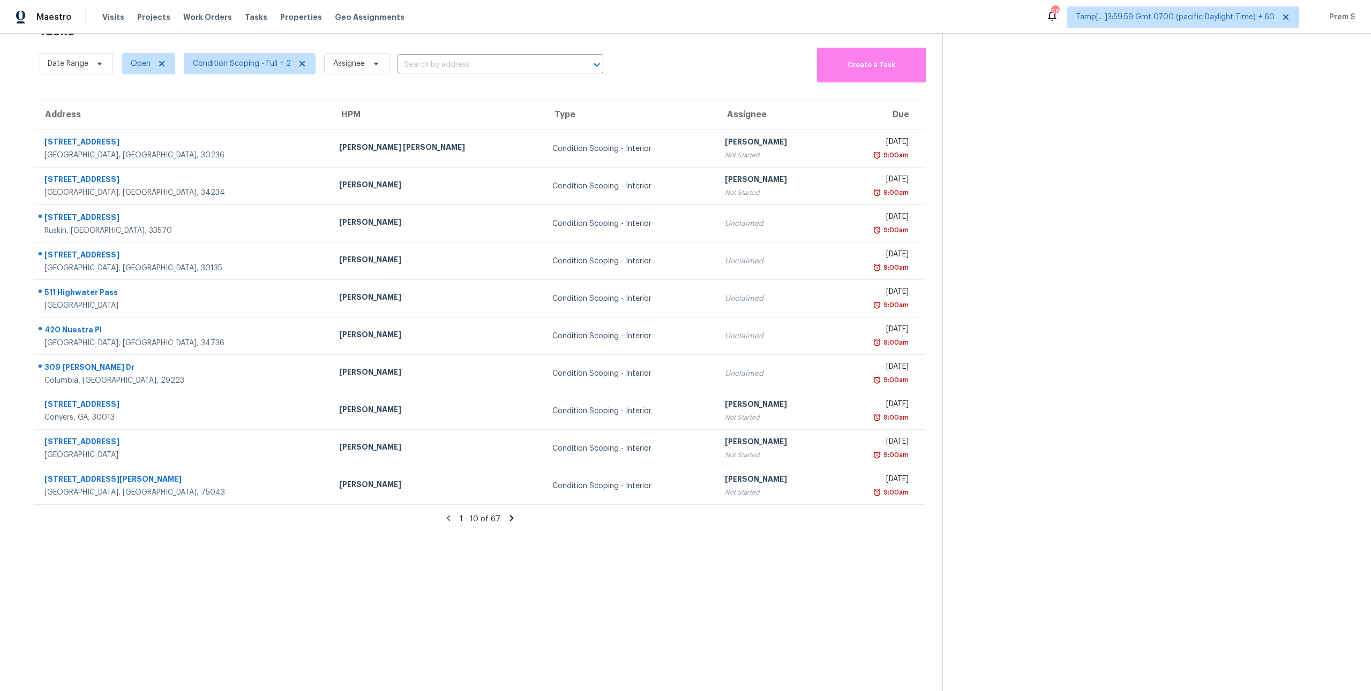
click at [457, 64] on input "text" at bounding box center [485, 65] width 176 height 17
type input "vignes"
